Goal: Transaction & Acquisition: Download file/media

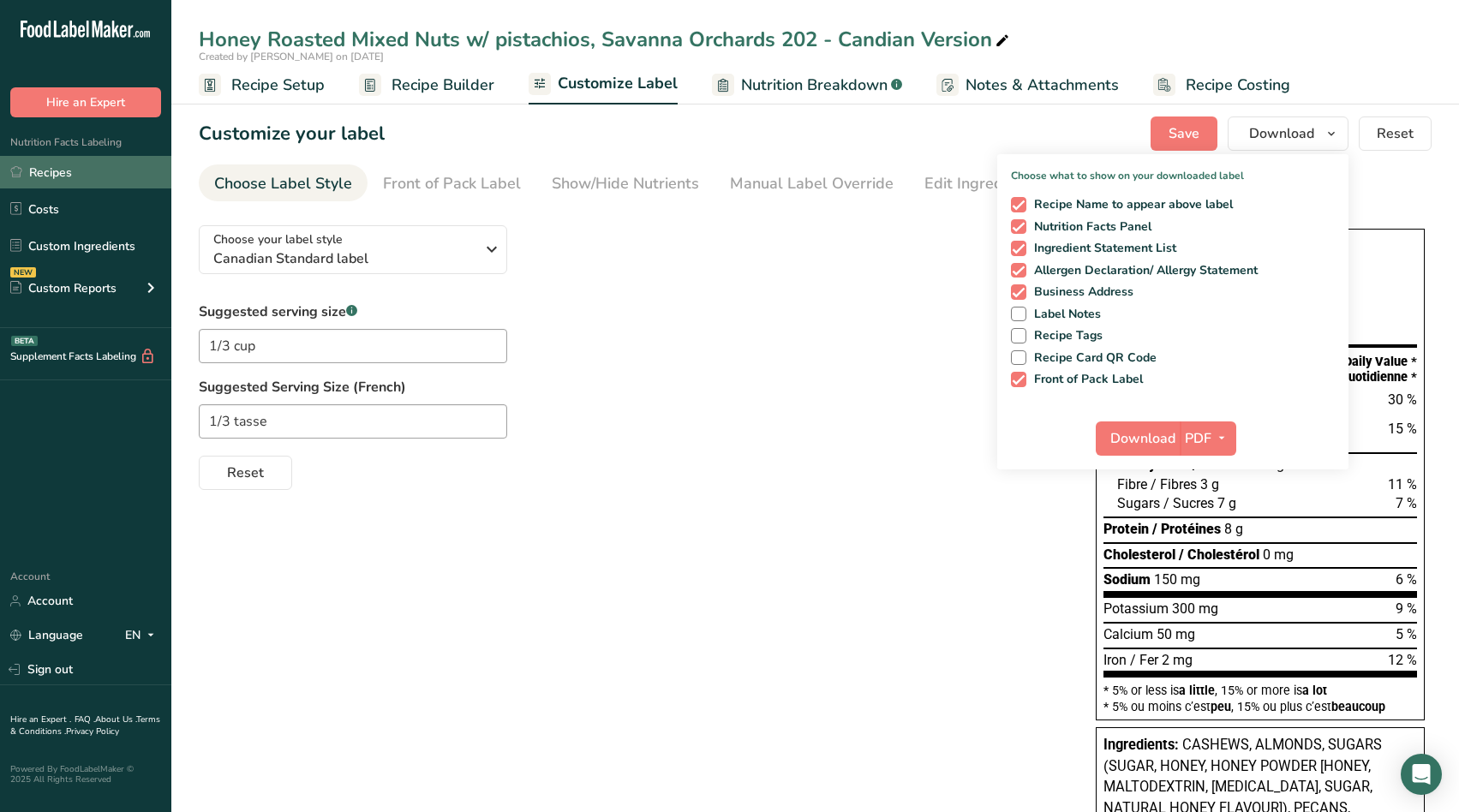
click at [44, 171] on link "Recipes" at bounding box center [85, 172] width 171 height 33
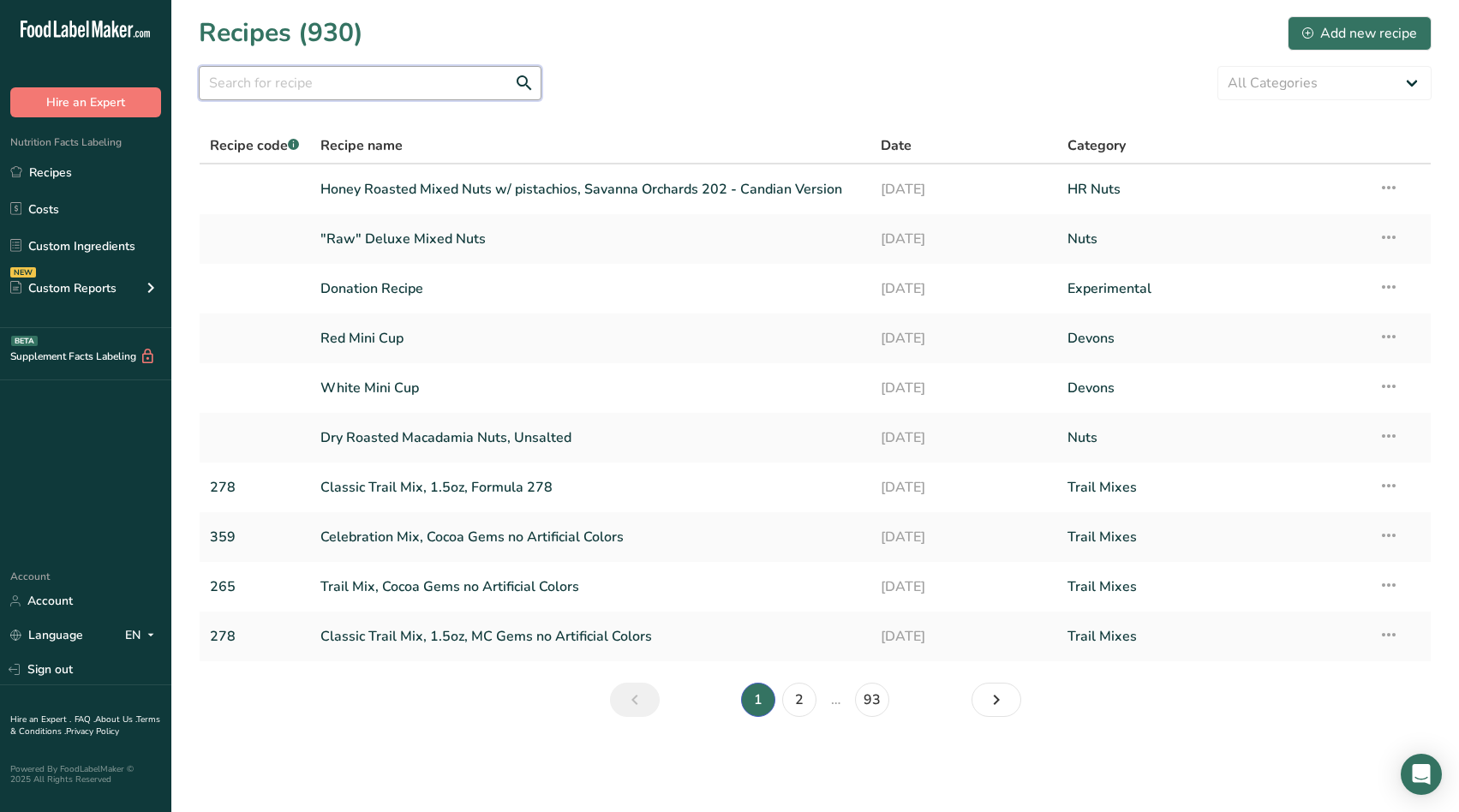
click at [408, 78] on input "text" at bounding box center [370, 82] width 343 height 34
type input "VANILLA"
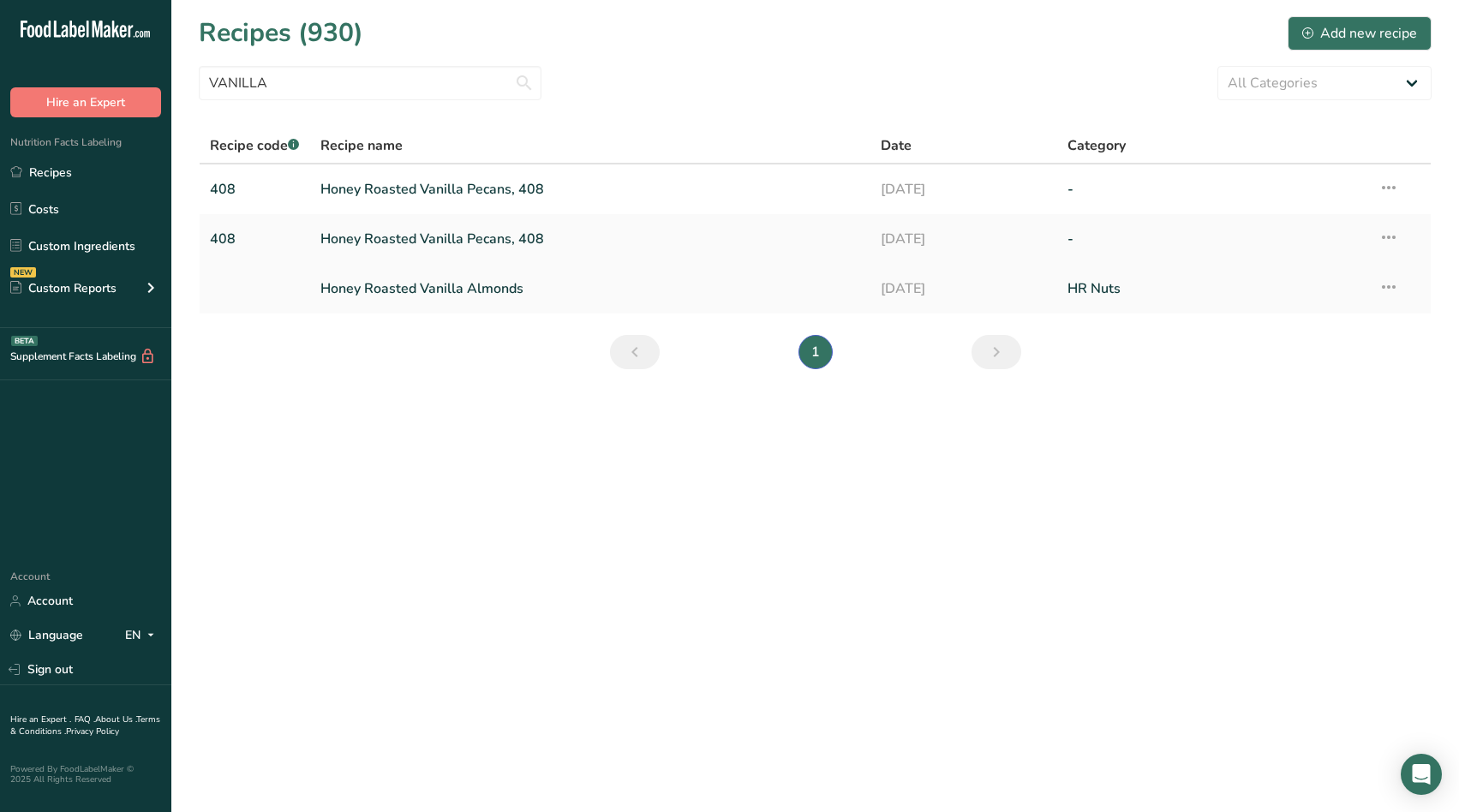
click at [459, 292] on link "Honey Roasted Vanilla Almonds" at bounding box center [589, 288] width 540 height 36
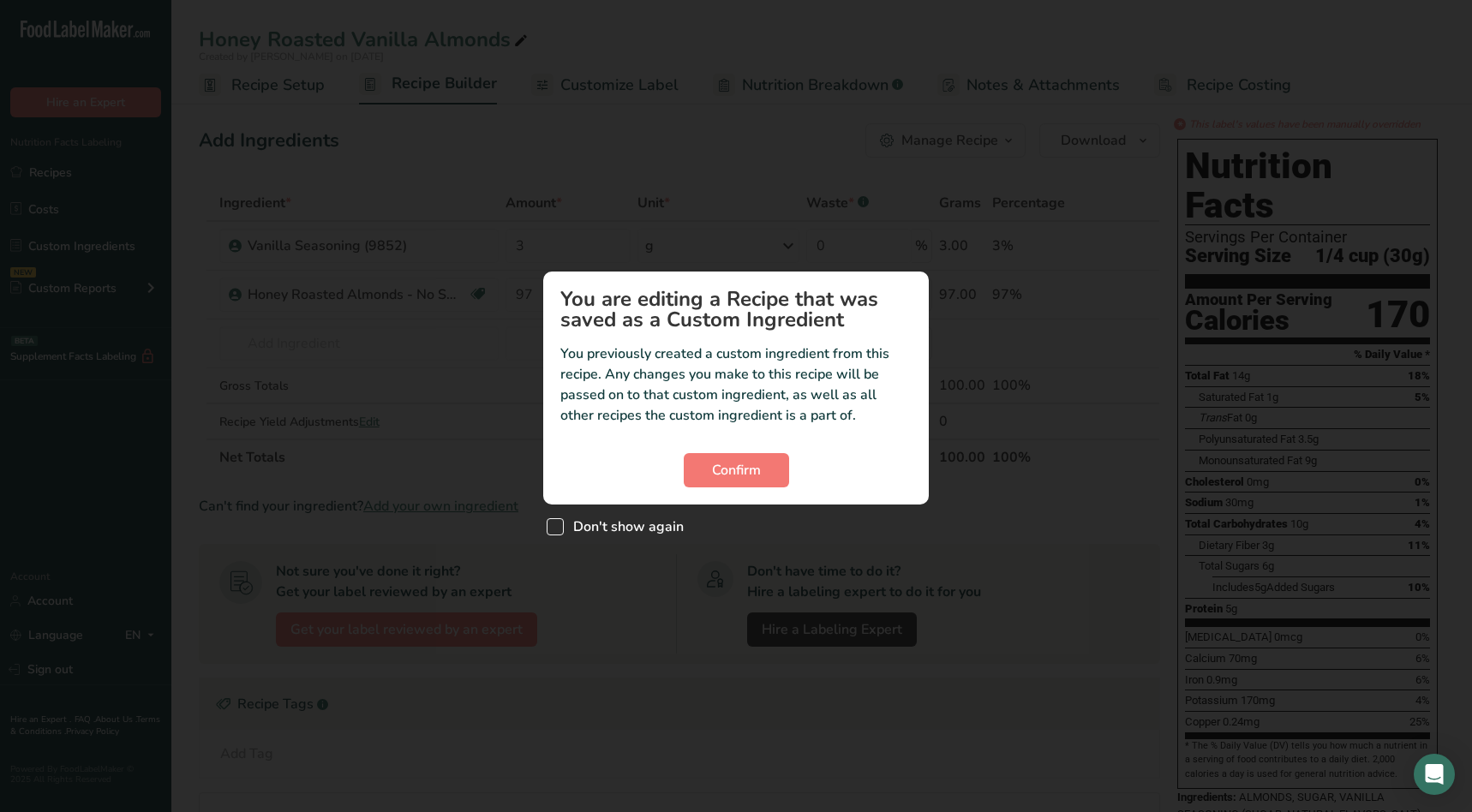
click at [556, 527] on span "Custom ingredient modal" at bounding box center [555, 527] width 17 height 17
click at [556, 527] on input "Don't show again" at bounding box center [552, 526] width 11 height 11
checkbox input "true"
click at [747, 465] on span "Confirm" at bounding box center [736, 470] width 49 height 21
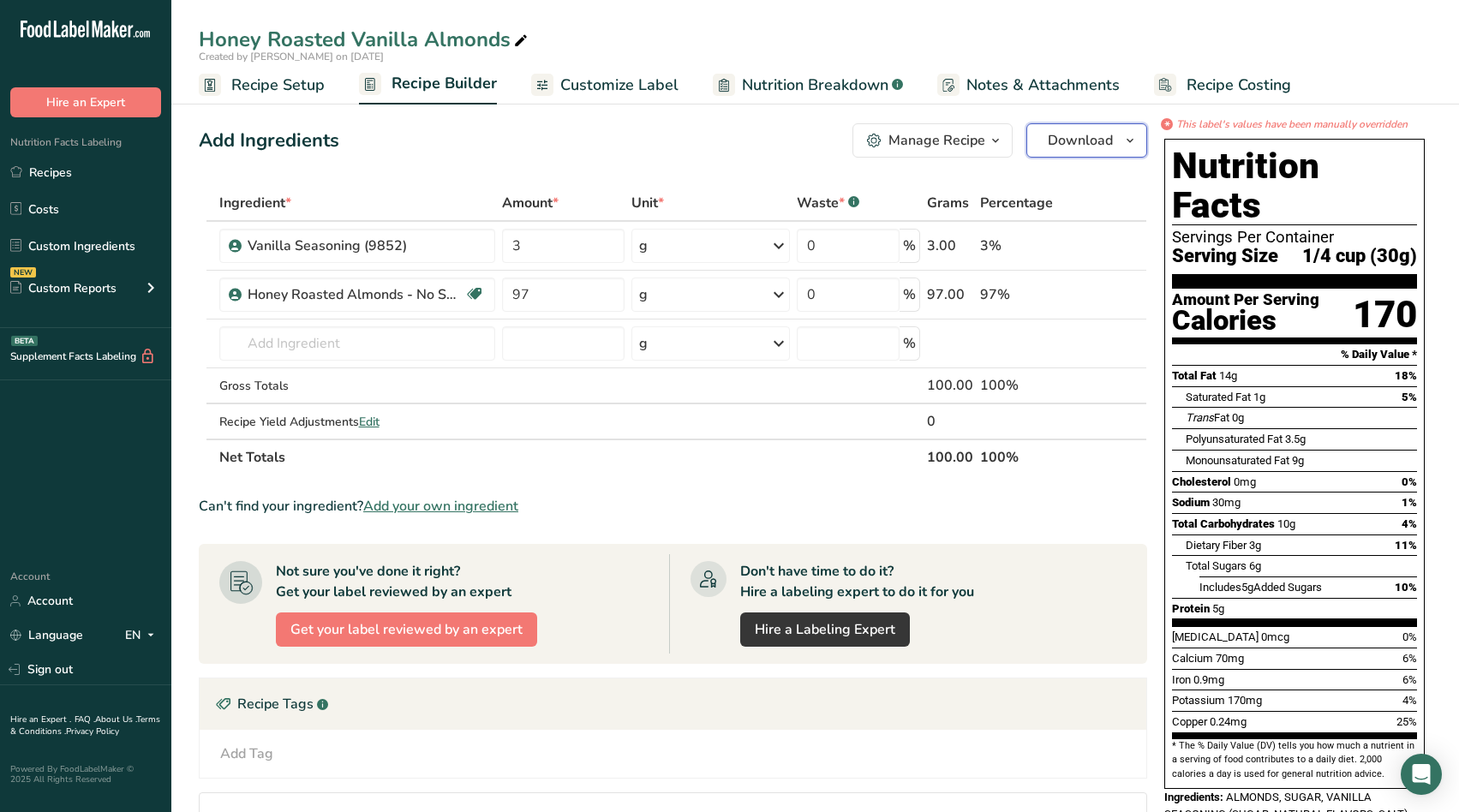
click at [1072, 141] on span "Download" at bounding box center [1080, 140] width 66 height 21
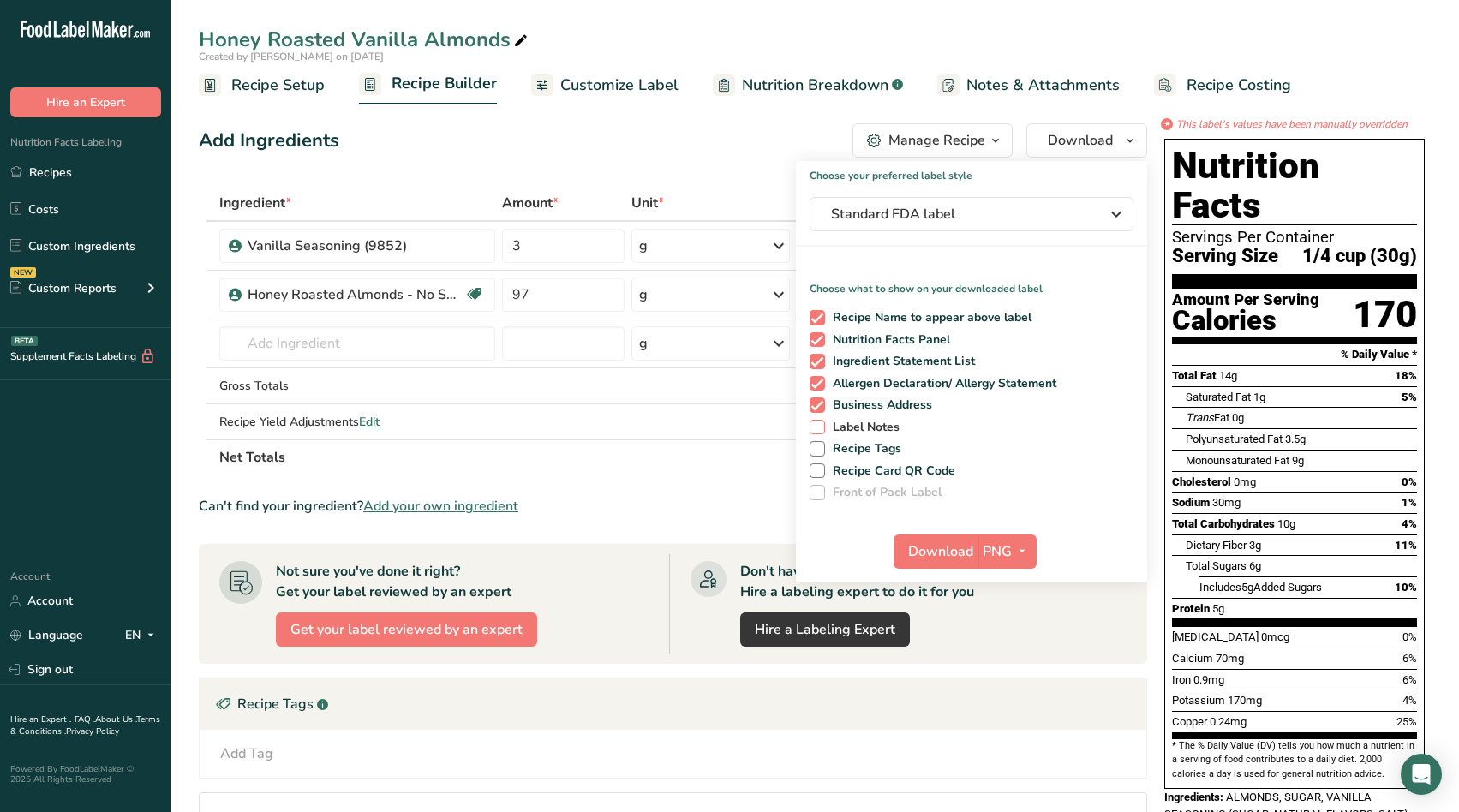
click at [819, 427] on span at bounding box center [818, 427] width 16 height 16
click at [819, 427] on input "Label Notes" at bounding box center [815, 426] width 11 height 11
checkbox input "true"
click at [1005, 554] on span "PNG" at bounding box center [997, 552] width 29 height 21
click at [995, 674] on link "PDF" at bounding box center [1009, 671] width 55 height 28
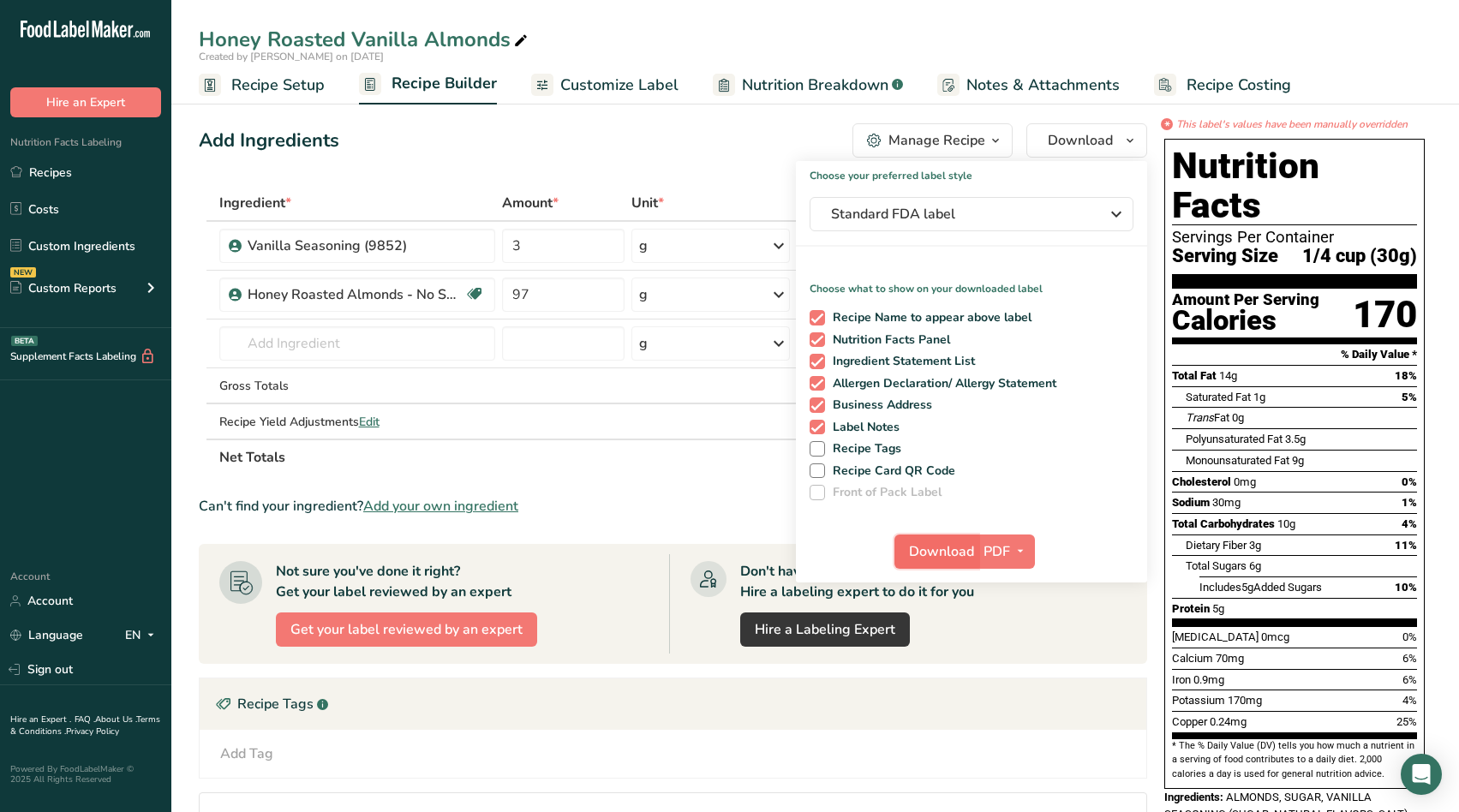
click at [936, 548] on span "Download" at bounding box center [942, 552] width 66 height 21
